Goal: Find contact information: Find contact information

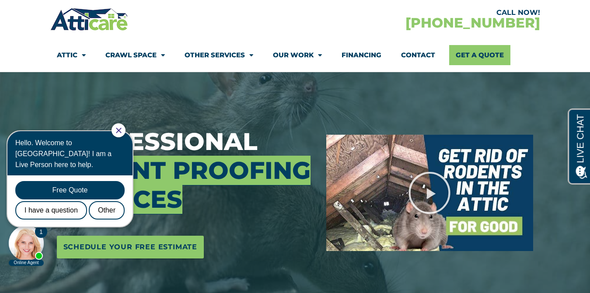
scroll to position [130, 0]
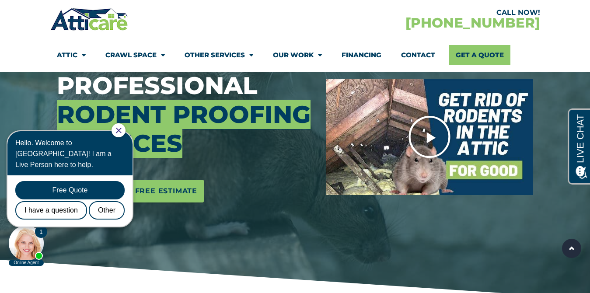
click at [429, 132] on icon "Play Video" at bounding box center [430, 137] width 44 height 44
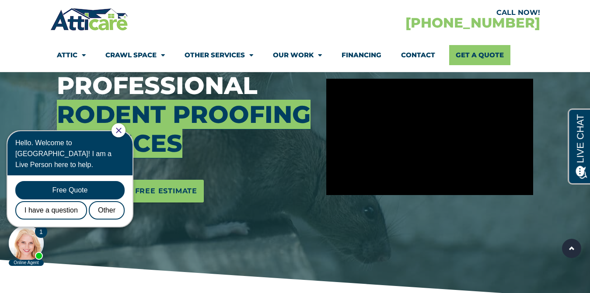
click at [106, 23] on img at bounding box center [89, 19] width 78 height 25
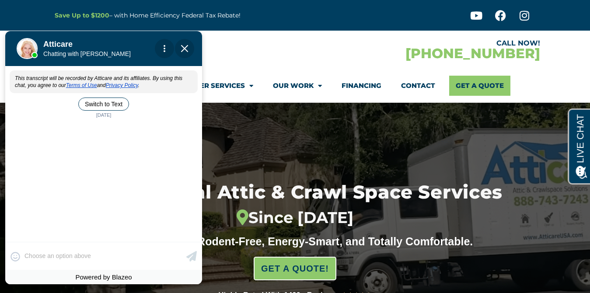
click at [85, 264] on div "😀 😁 😂 😃 😄 😅 😆 😇 😈 😉 😊 😋 😌 😍 😎 😏 😐 😑 😒 😓 😔 😕 😖 😗 😘 😛 😝 😞 😟 😠 😡 😢 😣 😤 😥 😦 Skip ph…" at bounding box center [103, 256] width 197 height 28
click at [88, 254] on div "😀 😁 😂 😃 😄 😅 😆 😇 😈 😉 😊 😋 😌 😍 😎 😏 😐 😑 😒 😓 😔 😕 😖 😗 😘 😛 😝 😞 😟 😠 😡 😢 😣 😤 😥 😦 Skip ph…" at bounding box center [103, 256] width 197 height 28
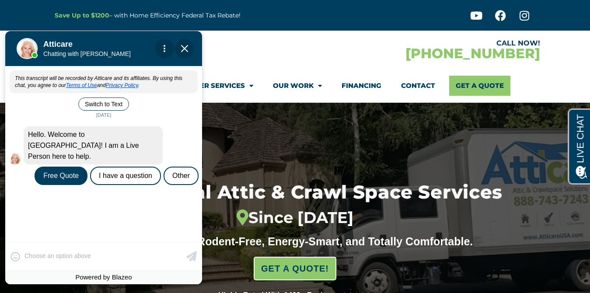
click at [184, 51] on img "Close Chat" at bounding box center [184, 48] width 7 height 7
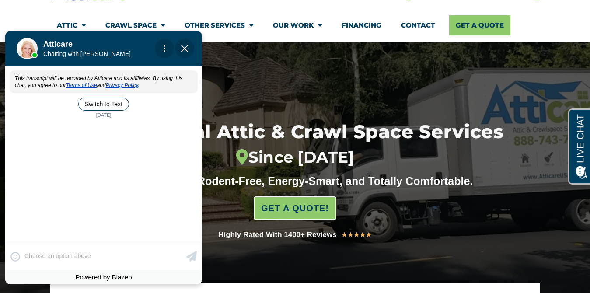
scroll to position [62, 0]
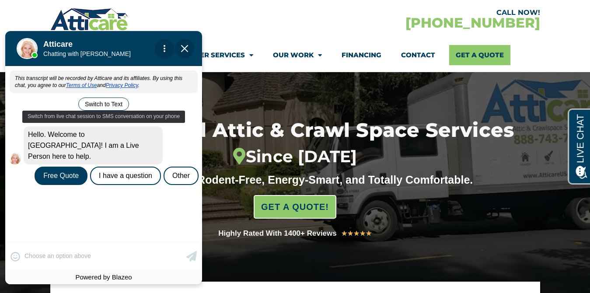
click at [110, 99] on button "Switch to Text" at bounding box center [103, 104] width 51 height 13
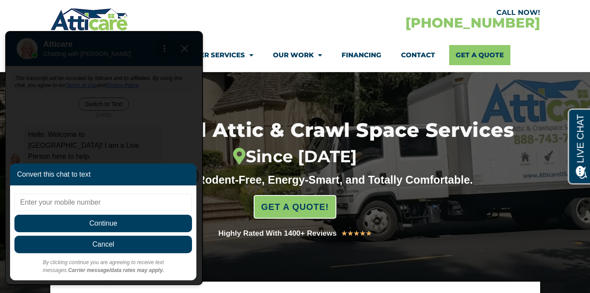
click at [117, 244] on span "Cancel" at bounding box center [103, 245] width 178 height 18
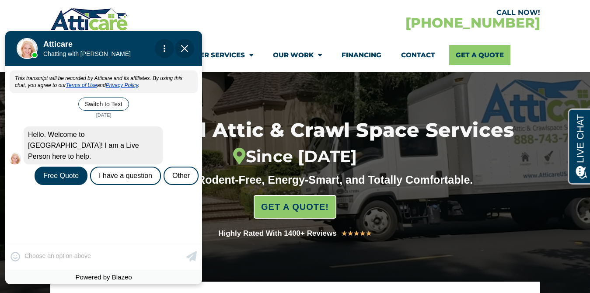
click at [304, 16] on div "CALL NOW! [PHONE_NUMBER]" at bounding box center [417, 19] width 245 height 25
